Goal: Use online tool/utility: Utilize a website feature to perform a specific function

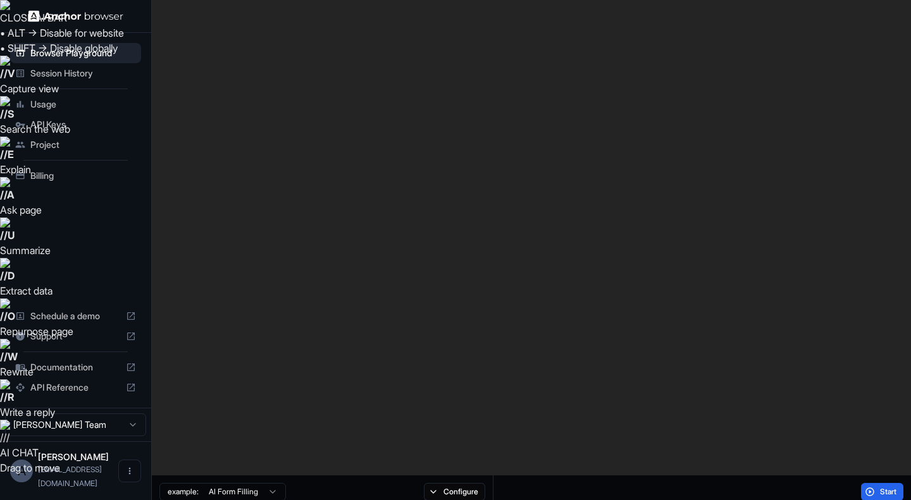
click at [882, 487] on span "Start" at bounding box center [889, 492] width 18 height 10
click at [869, 483] on button "Stop" at bounding box center [882, 492] width 42 height 18
click at [872, 483] on button "Start" at bounding box center [882, 492] width 42 height 18
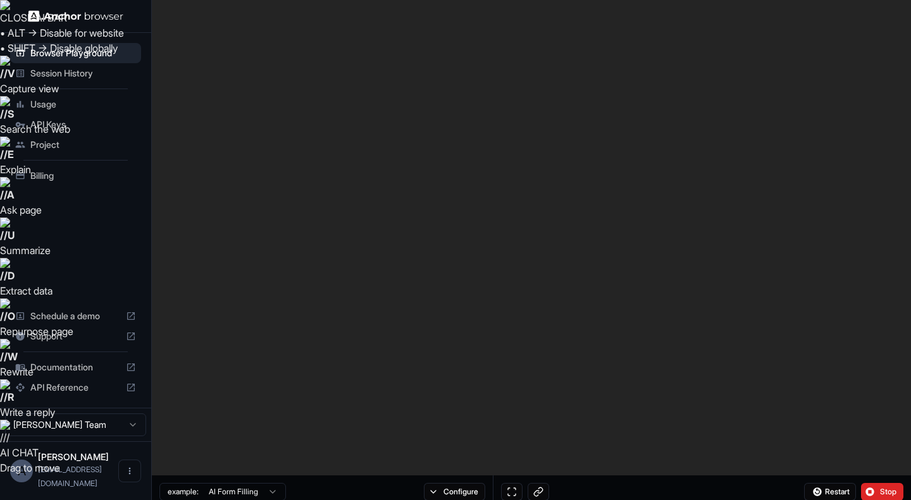
scroll to position [490, 0]
click at [877, 483] on button "Stop" at bounding box center [882, 492] width 42 height 18
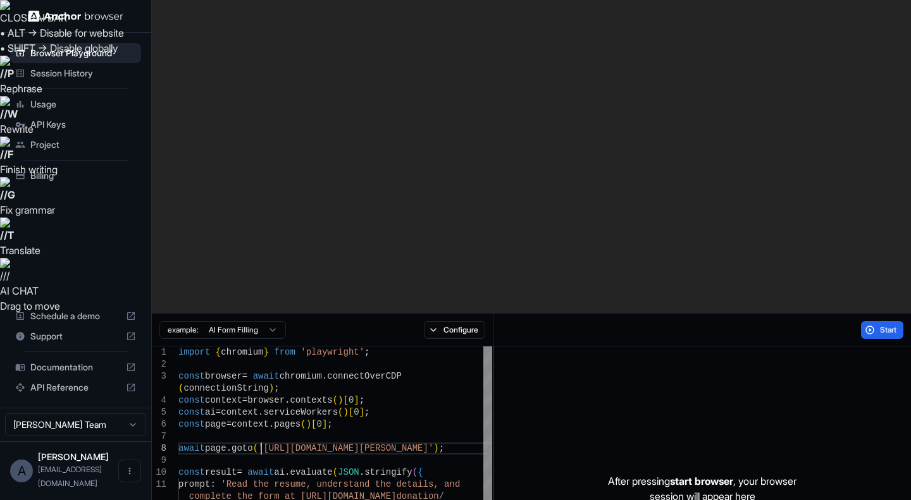
scroll to position [0, 0]
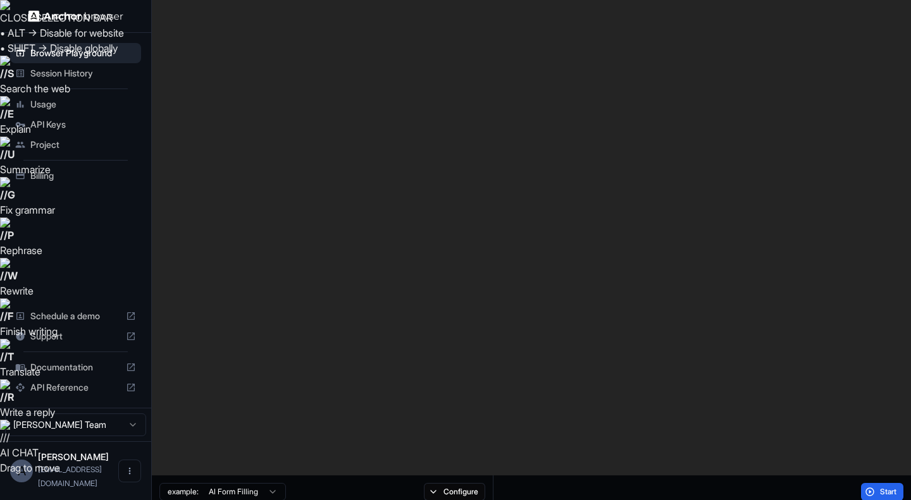
drag, startPoint x: 260, startPoint y: 137, endPoint x: 453, endPoint y: 135, distance: 193.0
click at [873, 483] on button "Start" at bounding box center [882, 492] width 42 height 18
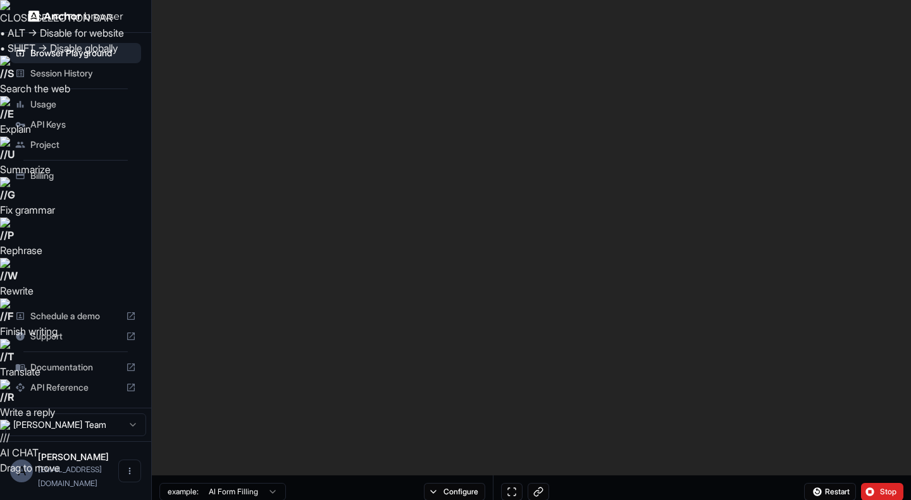
drag, startPoint x: 314, startPoint y: 221, endPoint x: 233, endPoint y: 185, distance: 89.2
click at [817, 483] on button "Restart" at bounding box center [830, 492] width 52 height 18
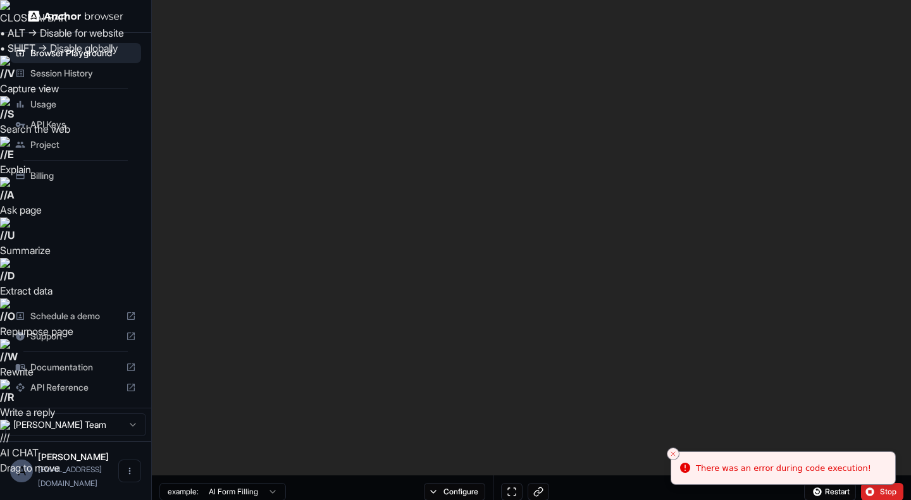
click at [875, 483] on button "Stop" at bounding box center [882, 492] width 42 height 18
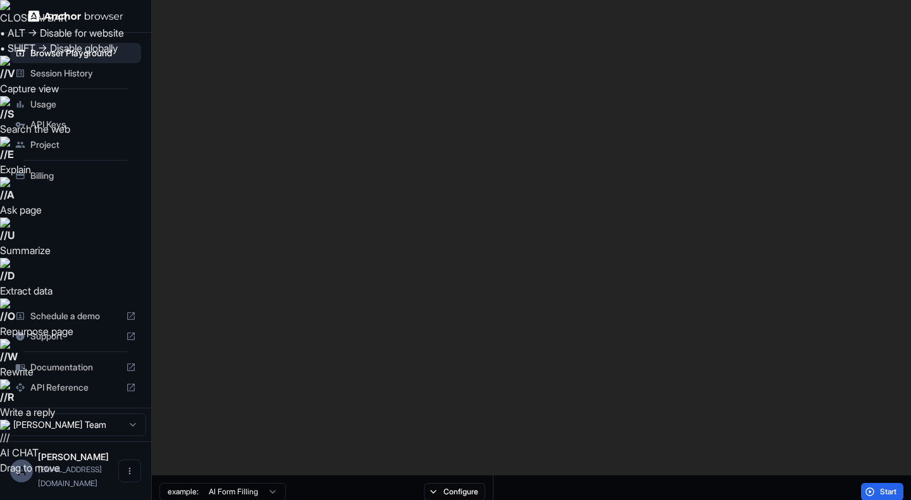
click at [873, 483] on button "Start" at bounding box center [882, 492] width 42 height 18
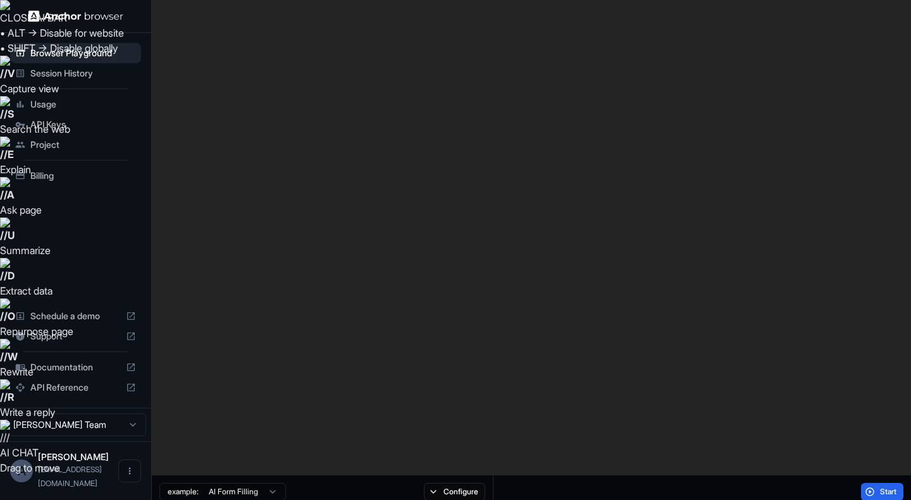
click at [310, 275] on span "Change spelling to 'onclick'" at bounding box center [352, 274] width 93 height 15
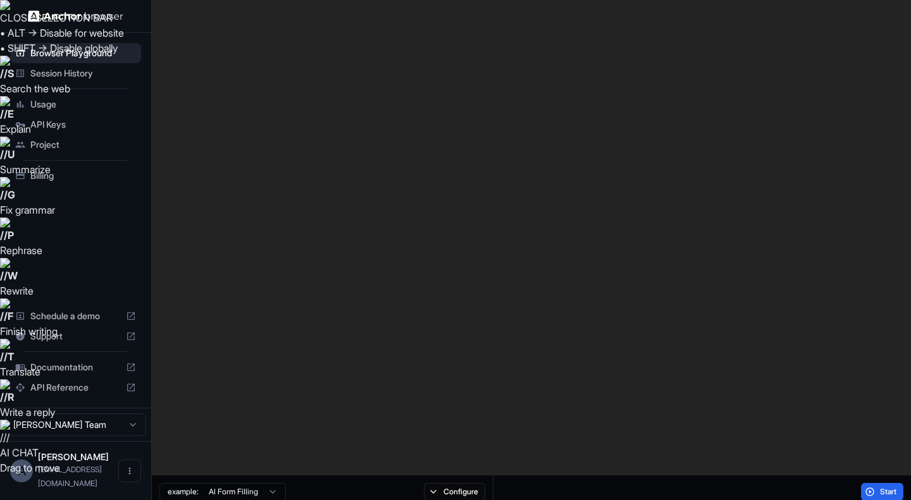
drag, startPoint x: 245, startPoint y: 315, endPoint x: 192, endPoint y: 314, distance: 53.1
drag, startPoint x: 212, startPoint y: 314, endPoint x: 188, endPoint y: 312, distance: 24.1
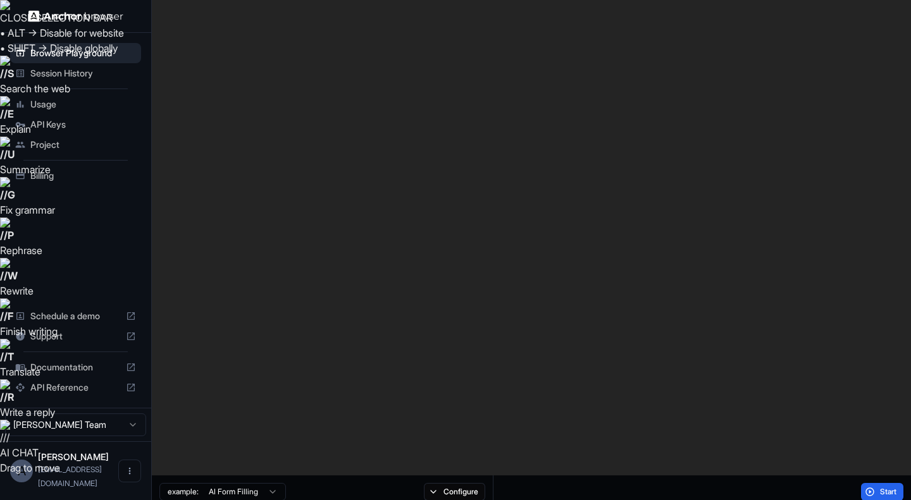
drag, startPoint x: 212, startPoint y: 374, endPoint x: 192, endPoint y: 375, distance: 19.6
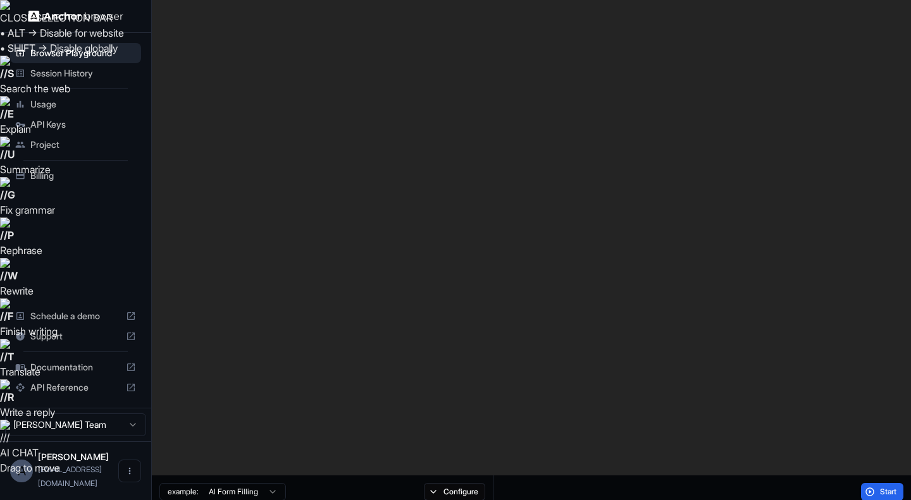
drag, startPoint x: 262, startPoint y: 99, endPoint x: 449, endPoint y: 104, distance: 186.7
drag, startPoint x: 314, startPoint y: 185, endPoint x: 230, endPoint y: 150, distance: 91.9
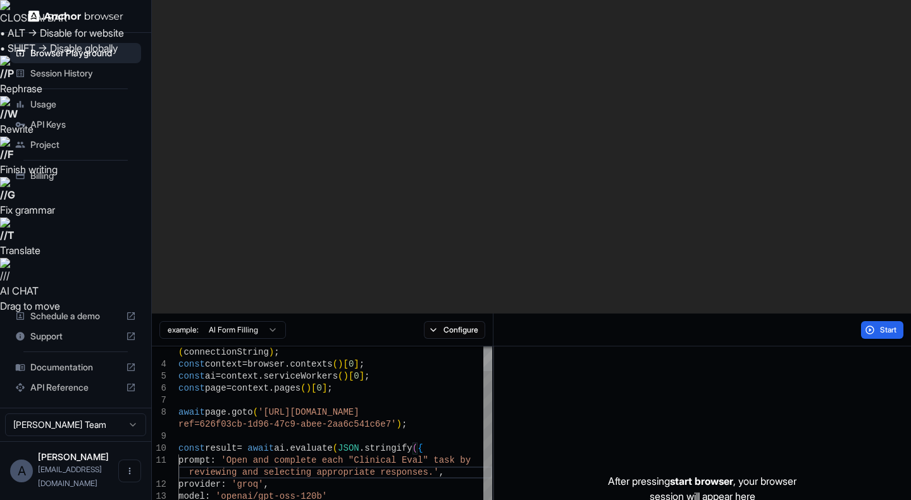
scroll to position [46, 0]
click at [874, 321] on button "Start" at bounding box center [882, 330] width 42 height 18
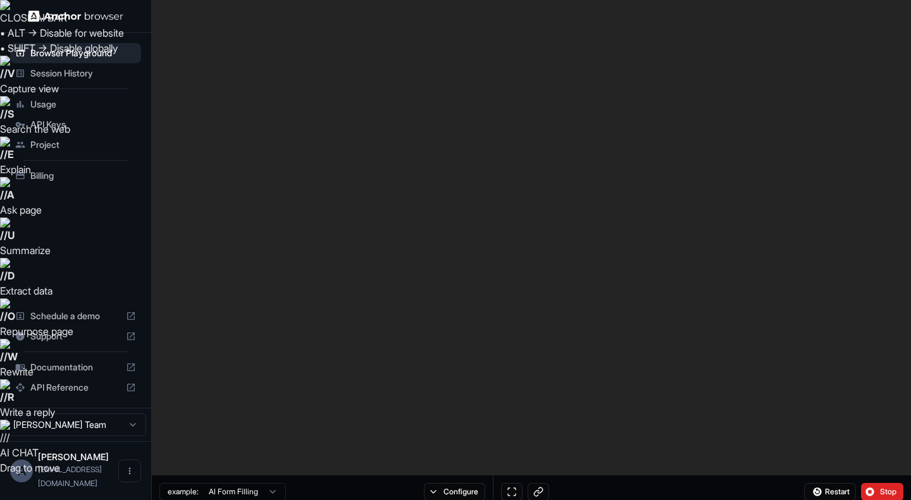
scroll to position [1428, 0]
click at [874, 483] on button "Stop" at bounding box center [882, 492] width 42 height 18
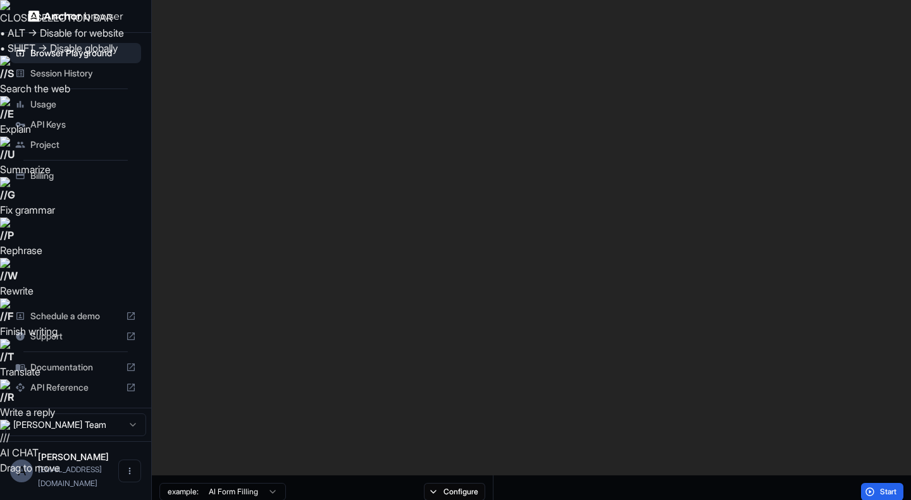
drag, startPoint x: 233, startPoint y: 147, endPoint x: 266, endPoint y: 175, distance: 42.6
click at [876, 483] on button "Start" at bounding box center [882, 492] width 42 height 18
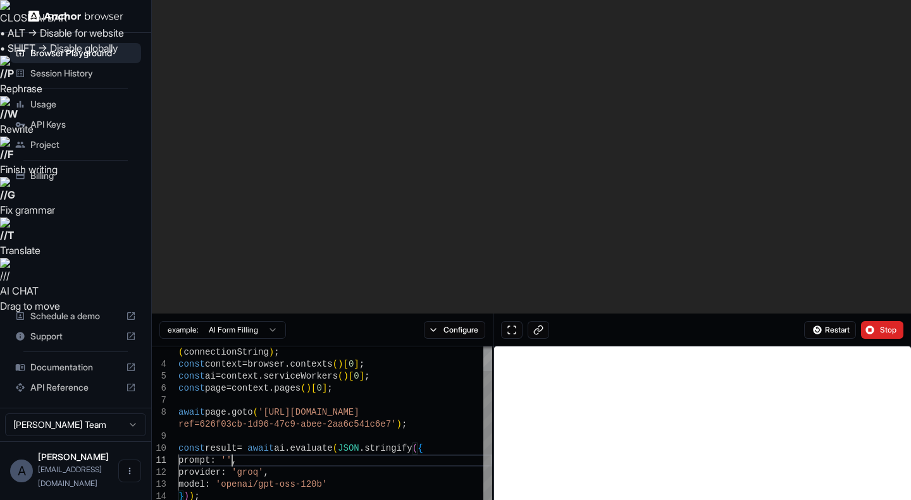
type textarea "**********"
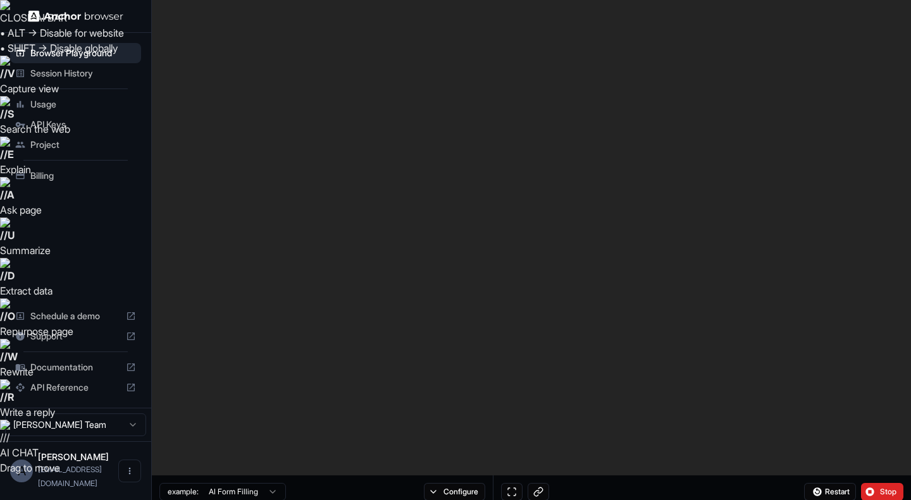
click at [828, 487] on span "Restart" at bounding box center [837, 492] width 25 height 10
click at [870, 483] on button "Stop" at bounding box center [882, 492] width 42 height 18
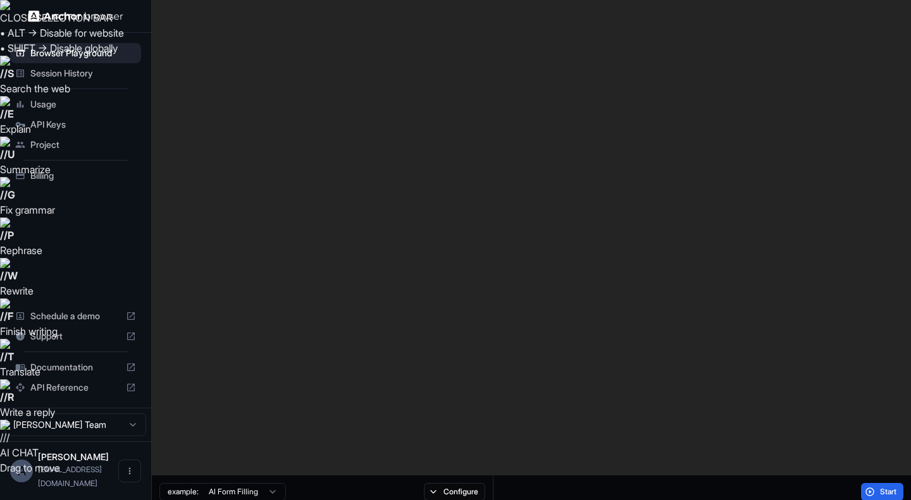
drag, startPoint x: 303, startPoint y: 256, endPoint x: 172, endPoint y: 39, distance: 252.9
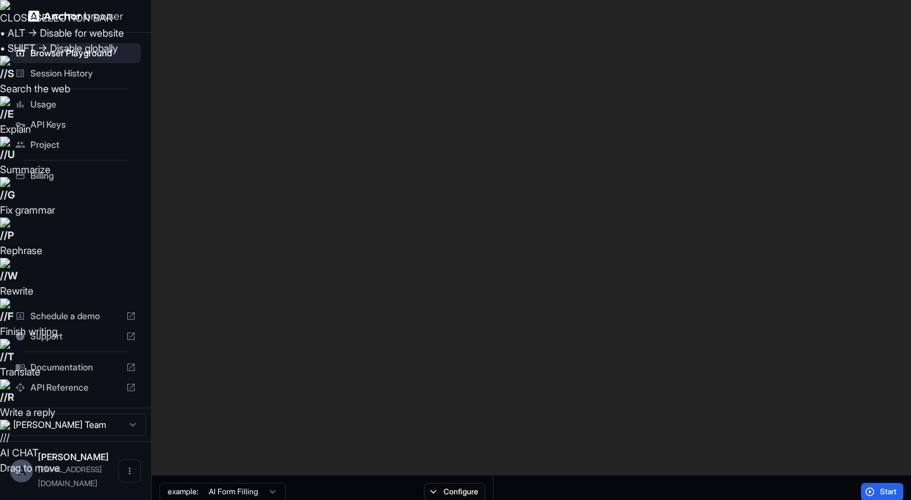
drag, startPoint x: 441, startPoint y: 135, endPoint x: 180, endPoint y: 137, distance: 261.3
drag, startPoint x: 259, startPoint y: 149, endPoint x: 240, endPoint y: 156, distance: 19.6
drag, startPoint x: 440, startPoint y: 135, endPoint x: 176, endPoint y: 140, distance: 263.2
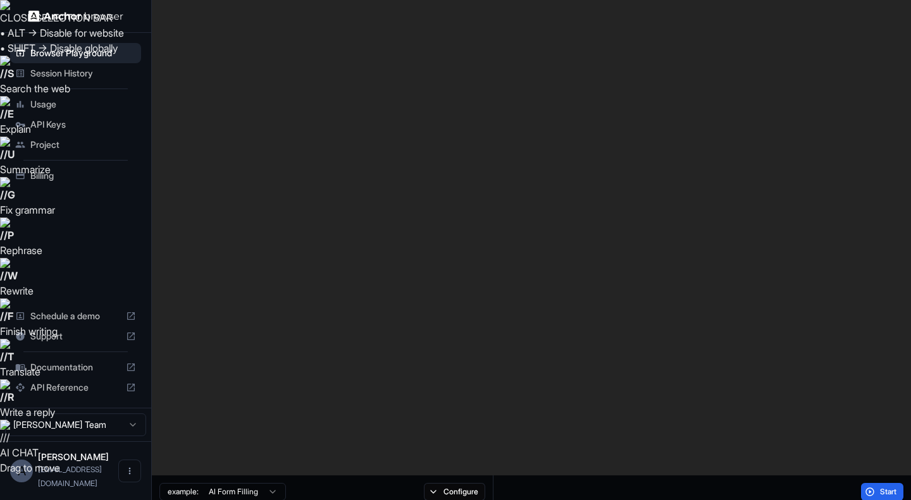
click at [872, 483] on button "Start" at bounding box center [882, 492] width 42 height 18
type textarea "**********"
drag, startPoint x: 180, startPoint y: 107, endPoint x: 285, endPoint y: 331, distance: 247.9
type textarea "**********"
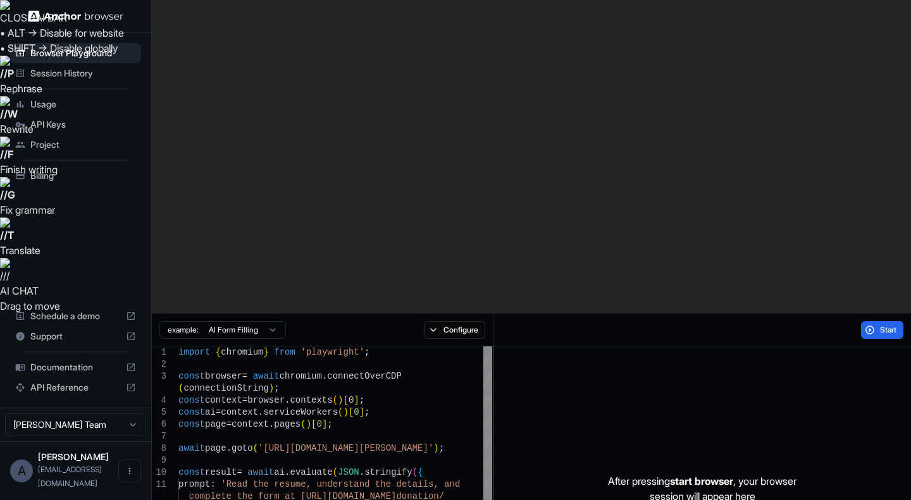
type textarea "**********"
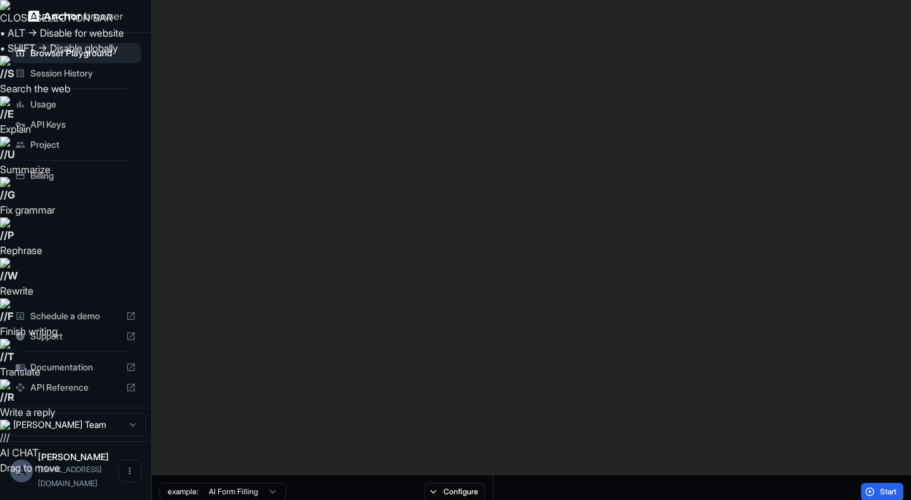
drag, startPoint x: 260, startPoint y: 136, endPoint x: 451, endPoint y: 136, distance: 191.0
drag, startPoint x: 278, startPoint y: 268, endPoint x: 181, endPoint y: 175, distance: 134.7
type textarea "*"
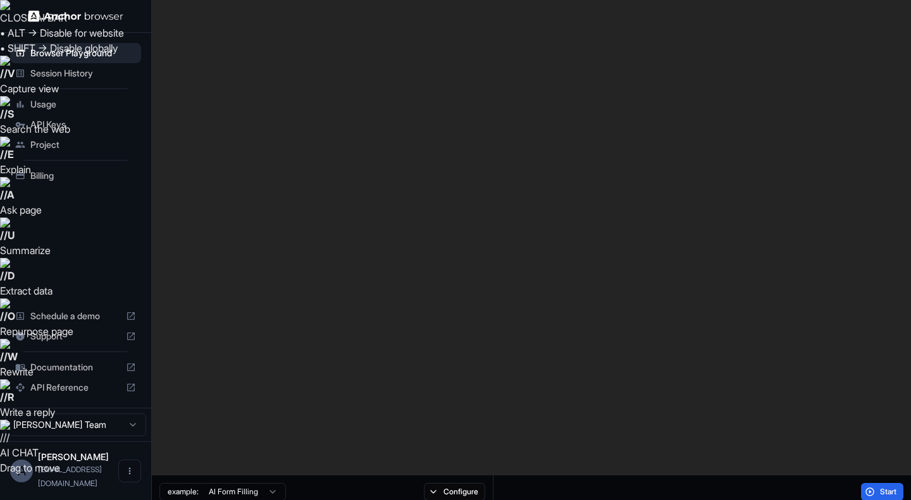
click at [872, 483] on button "Start" at bounding box center [882, 492] width 42 height 18
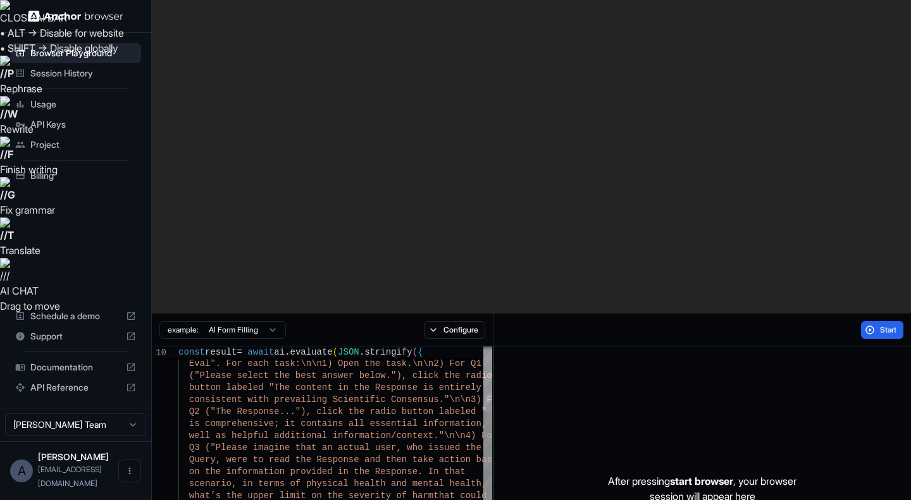
type textarea "**********"
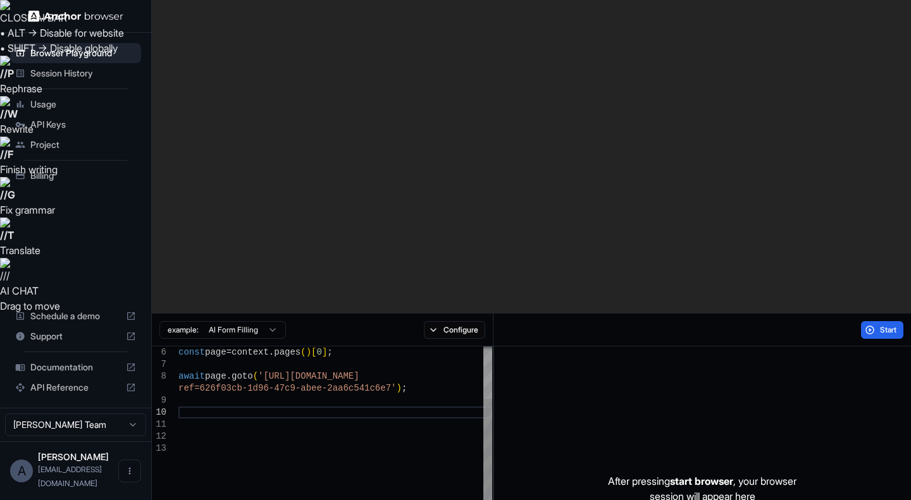
type textarea "**********"
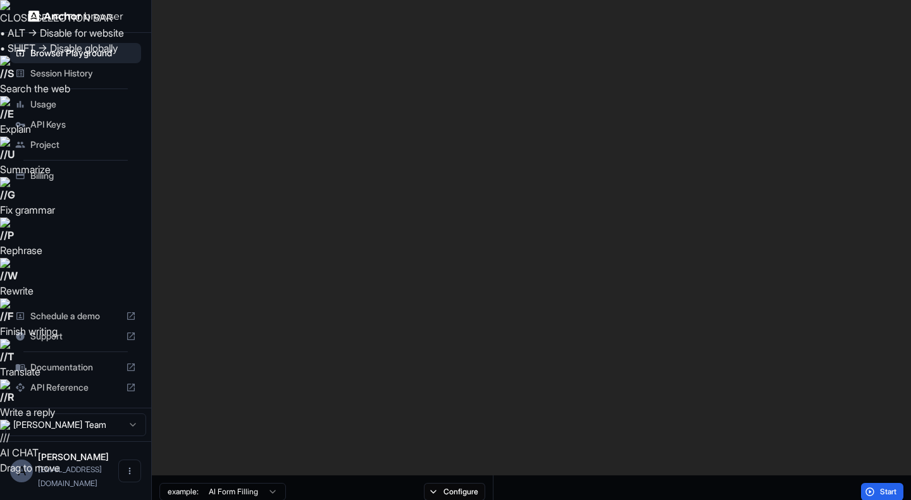
drag, startPoint x: 323, startPoint y: 148, endPoint x: 228, endPoint y: 112, distance: 101.5
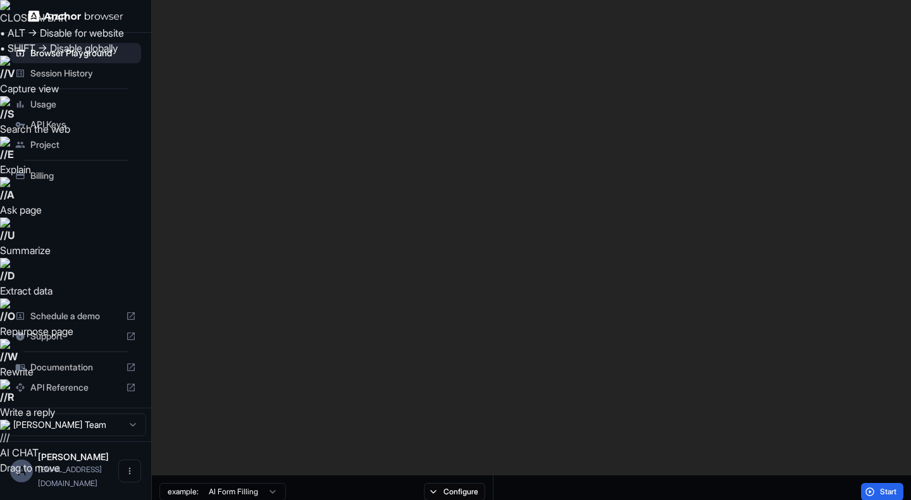
click at [873, 483] on button "Start" at bounding box center [882, 492] width 42 height 18
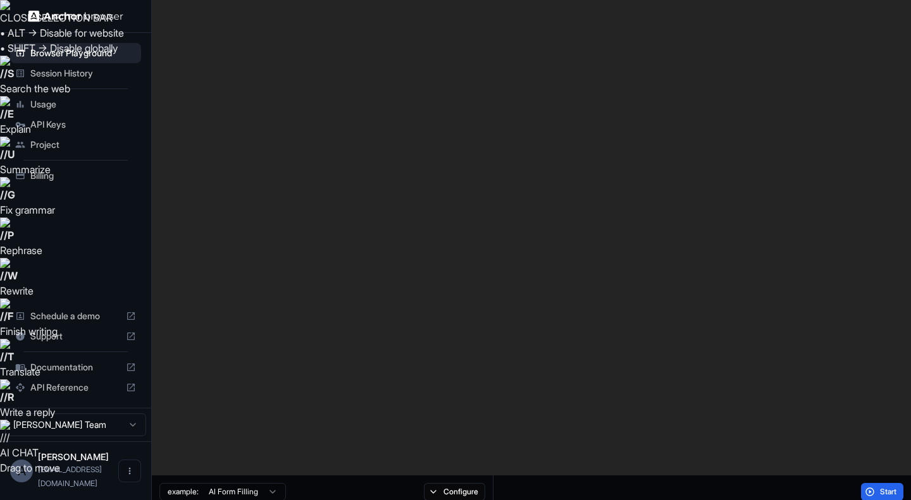
drag, startPoint x: 312, startPoint y: 146, endPoint x: 232, endPoint y: 113, distance: 87.1
type textarea "**********"
click at [874, 483] on button "Start" at bounding box center [882, 492] width 42 height 18
